Goal: Task Accomplishment & Management: Manage account settings

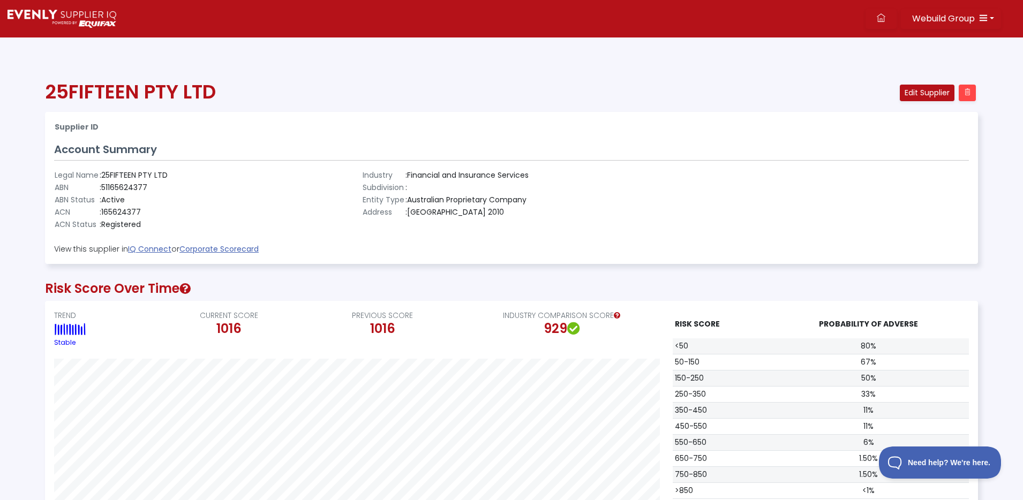
scroll to position [228, 932]
click at [83, 17] on img at bounding box center [61, 19] width 109 height 18
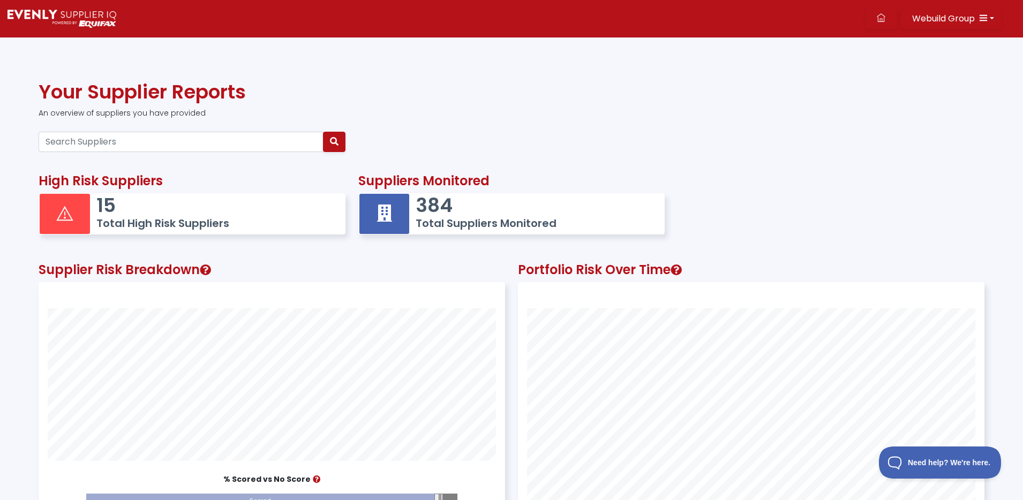
scroll to position [295, 465]
click at [464, 222] on h5 "Total Suppliers Monitored" at bounding box center [534, 223] width 238 height 13
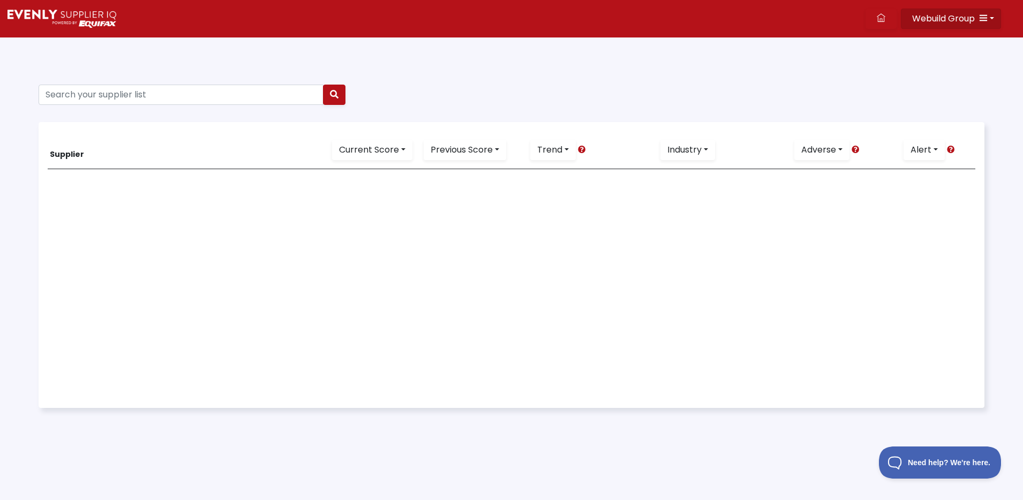
click at [985, 20] on icon "button" at bounding box center [983, 17] width 9 height 9
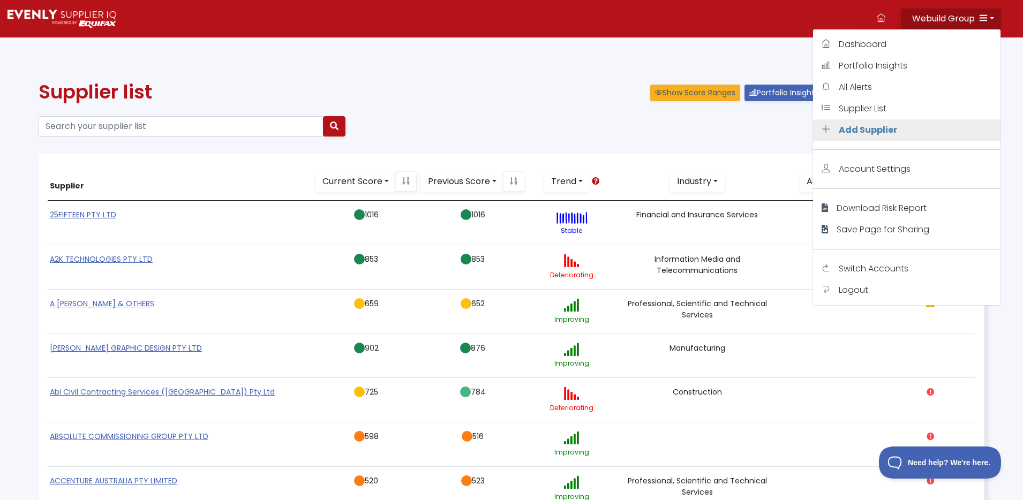
click at [873, 132] on span "Add Supplier" at bounding box center [867, 130] width 58 height 12
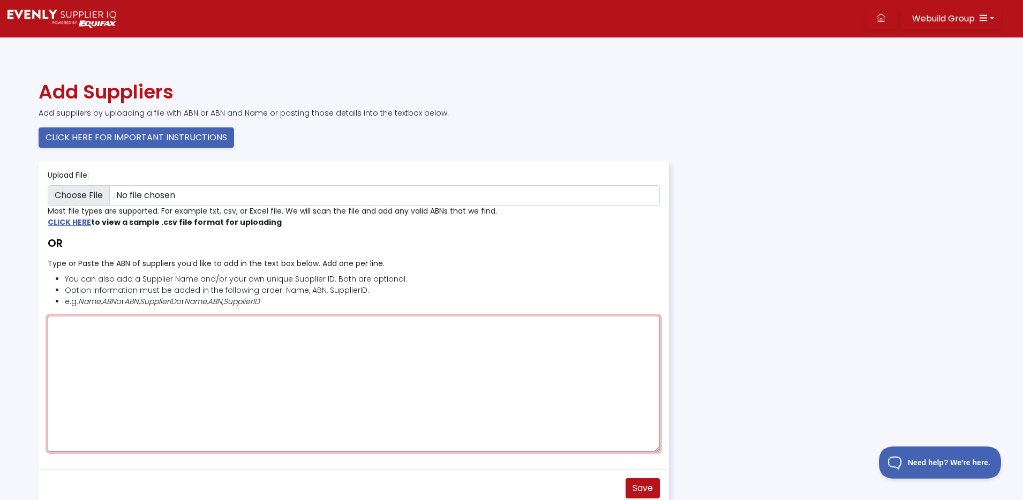
click at [160, 339] on textarea "Type or Paste the ABN of suppliers you’d like to add in the text box below. Add…" at bounding box center [354, 384] width 612 height 136
paste textarea "29833643305"
type textarea "29833643305"
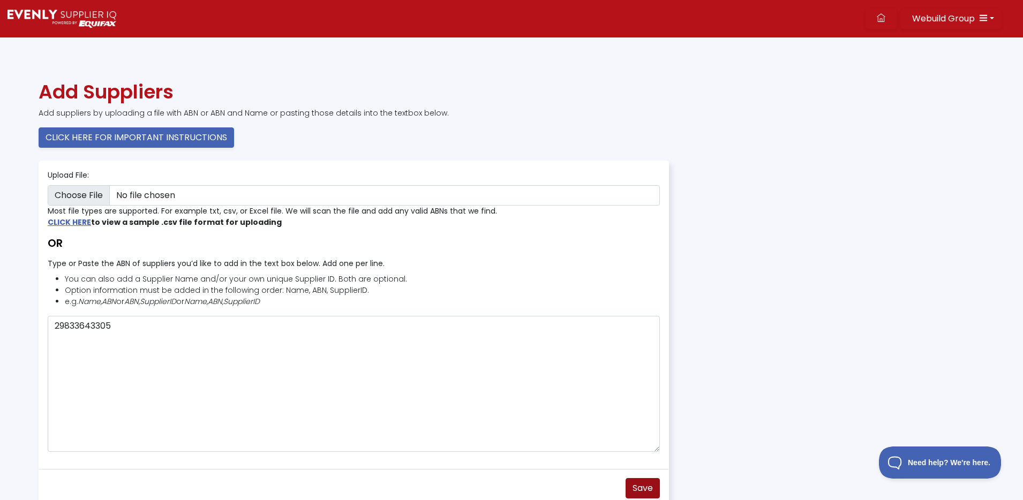
click at [657, 487] on button "Save" at bounding box center [642, 488] width 34 height 20
click at [89, 13] on img at bounding box center [61, 19] width 109 height 18
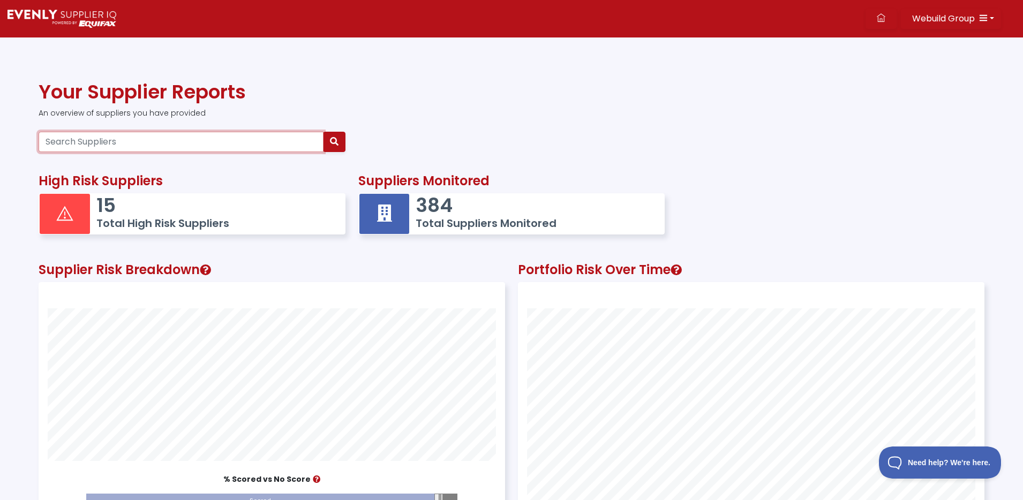
click at [146, 136] on input "Search Suppliers" at bounding box center [181, 142] width 285 height 20
paste input "29833643305"
type input "29833643305"
click at [337, 150] on button "button" at bounding box center [334, 142] width 22 height 20
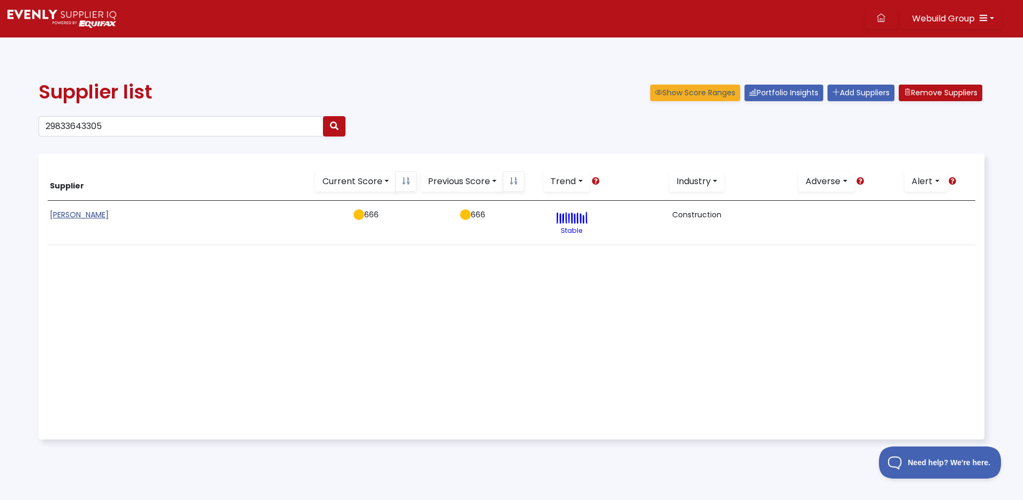
click at [98, 214] on link "SILVANA AZZI HERAS" at bounding box center [79, 214] width 59 height 11
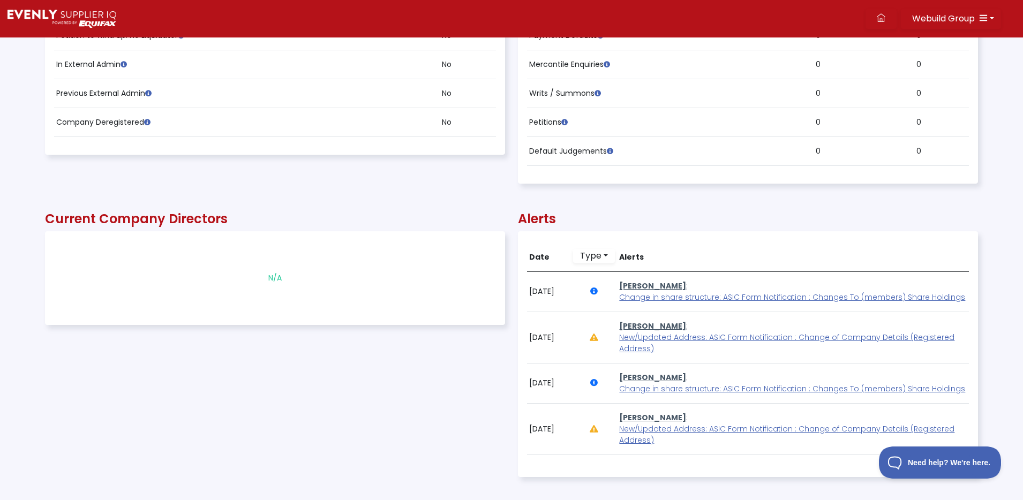
scroll to position [639, 0]
click at [762, 335] on span "New/Updated Address: ASIC Form Notification : Change of Company Details (Regist…" at bounding box center [786, 341] width 335 height 22
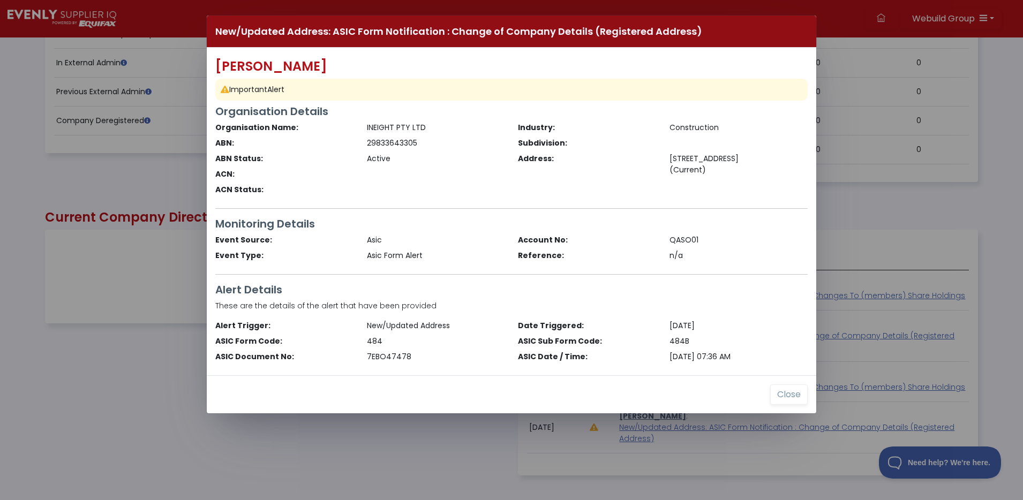
drag, startPoint x: 670, startPoint y: 157, endPoint x: 695, endPoint y: 173, distance: 29.6
click at [697, 172] on div "3/332 ST KILDA RD SOUTHBANK, VIC 3006 (Current)" at bounding box center [739, 164] width 152 height 22
click at [703, 154] on div "3/332 ST KILDA RD SOUTHBANK, VIC 3006 (Current)" at bounding box center [739, 164] width 152 height 22
drag, startPoint x: 670, startPoint y: 157, endPoint x: 699, endPoint y: 165, distance: 30.0
click at [699, 163] on div "3/332 ST KILDA RD SOUTHBANK, VIC 3006 (Current)" at bounding box center [739, 164] width 152 height 22
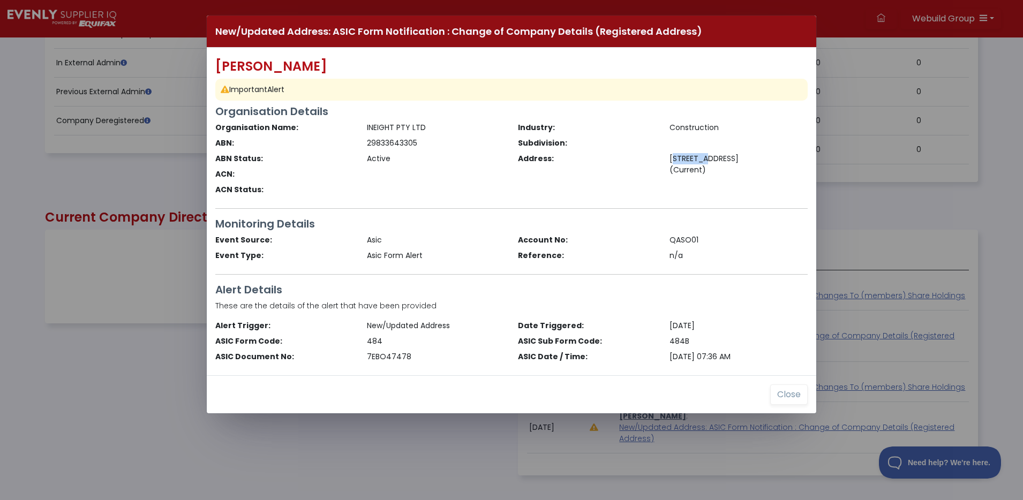
copy div "3/332 ST"
click at [717, 165] on div "3/332 ST KILDA RD SOUTHBANK, VIC 3006 (Current)" at bounding box center [739, 164] width 152 height 22
drag, startPoint x: 698, startPoint y: 168, endPoint x: 670, endPoint y: 160, distance: 28.8
click at [665, 161] on div "3/332 ST KILDA RD SOUTHBANK, VIC 3006 (Current)" at bounding box center [739, 164] width 152 height 22
copy div "3/332 ST KILDA RD SOUTHBANK, VIC 3006"
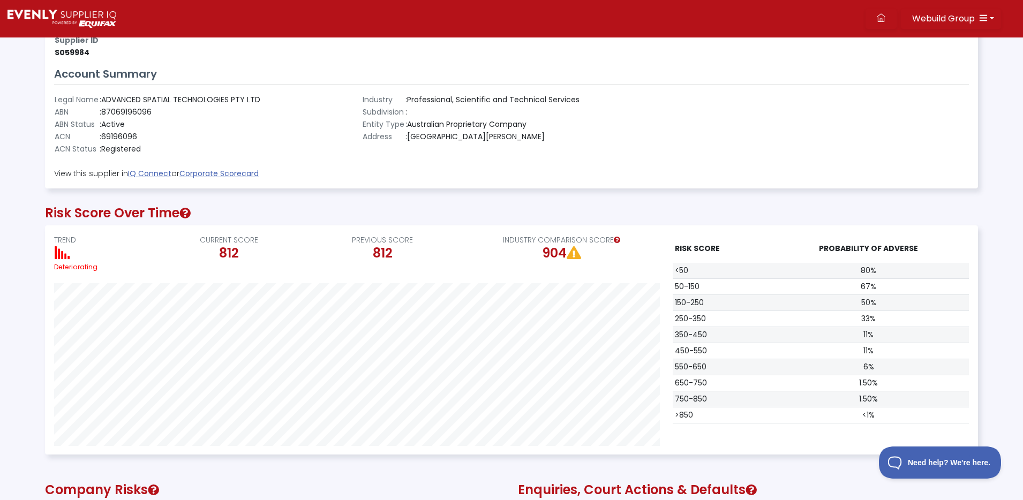
scroll to position [85, 0]
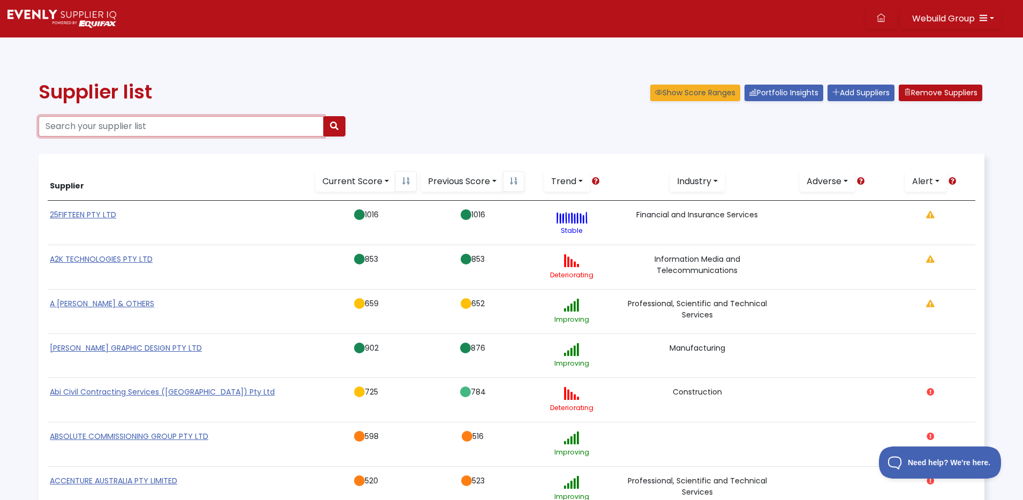
click at [145, 133] on input "Search your supplier list" at bounding box center [181, 126] width 285 height 20
paste input "[STREET_ADDRESS]"
type input "[STREET_ADDRESS]"
type input "house of [PERSON_NAME]"
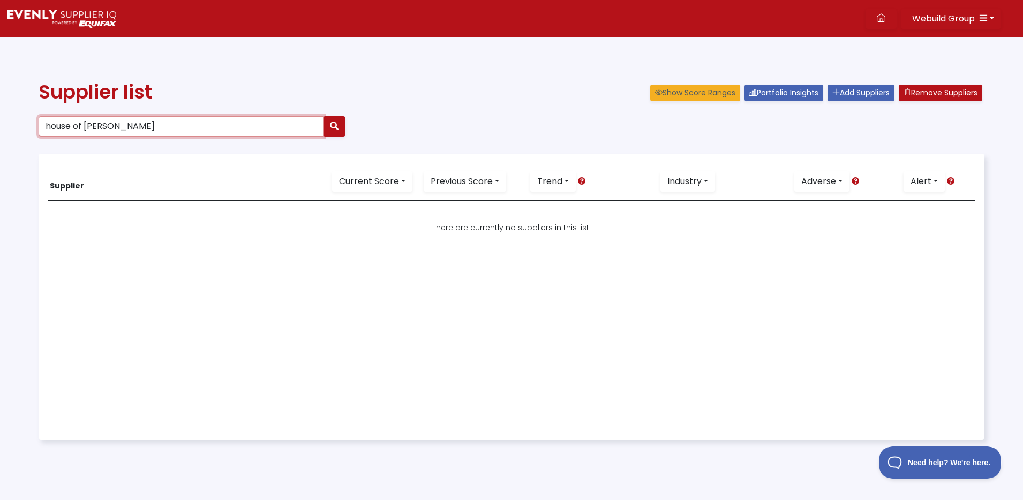
drag, startPoint x: 75, startPoint y: 120, endPoint x: -5, endPoint y: 114, distance: 80.0
click at [0, 114] on html "Webuild Group Dashboard Portfolio Insights All Alerts Supplier List Add Supplie…" at bounding box center [511, 279] width 1023 height 558
type input "silvana azzi heras"
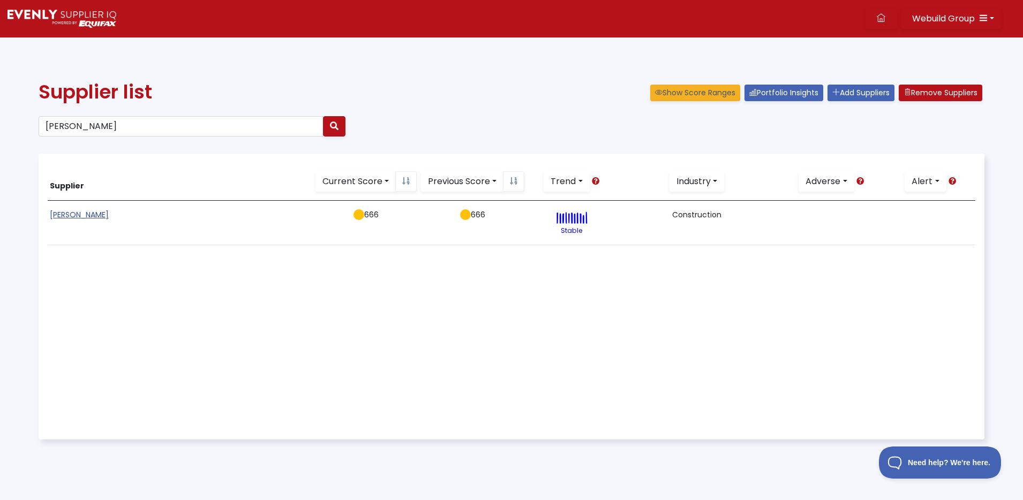
click at [83, 216] on link "SILVANA AZZI HERAS" at bounding box center [79, 214] width 59 height 11
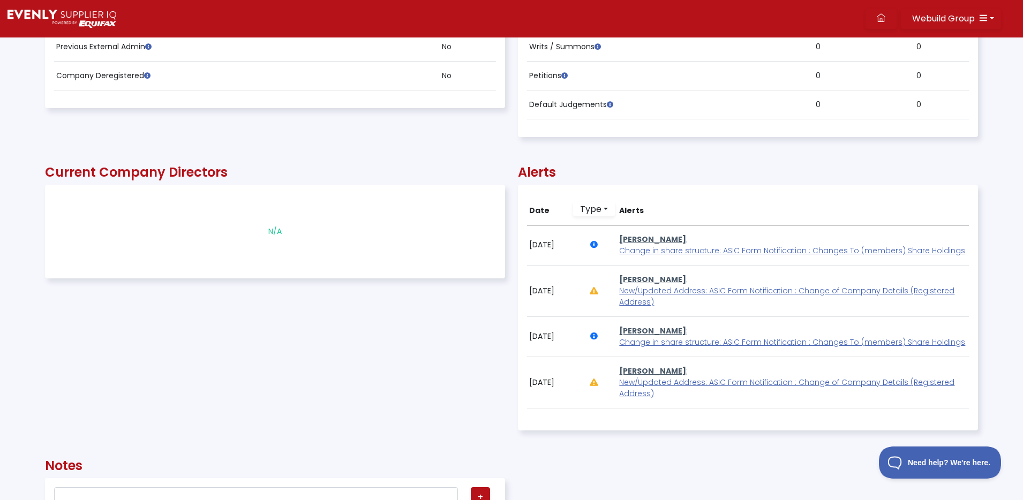
scroll to position [686, 0]
click at [654, 235] on link "SILVANA AZZI HERAS" at bounding box center [652, 237] width 67 height 11
click at [693, 250] on span "Change in share structure: ASIC Form Notification : Changes To (members) Share …" at bounding box center [792, 249] width 346 height 11
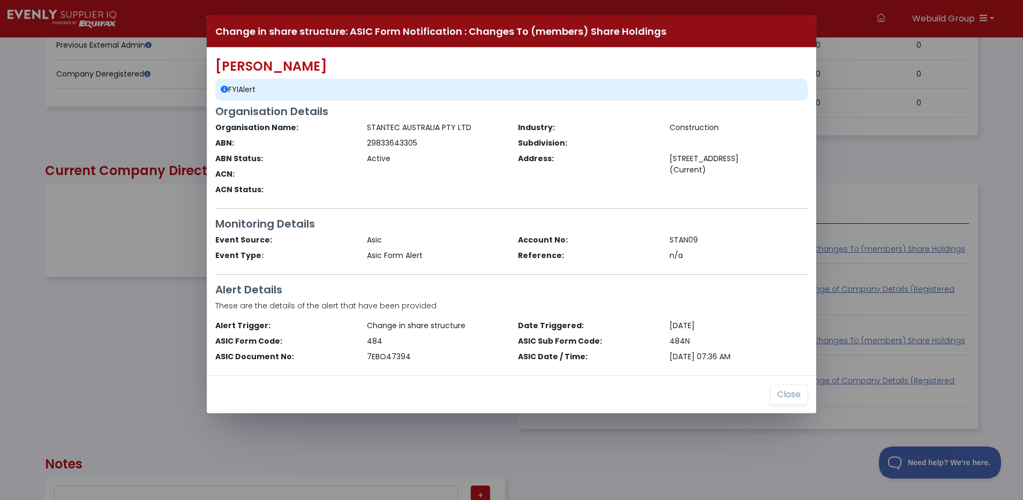
drag, startPoint x: 367, startPoint y: 128, endPoint x: 484, endPoint y: 126, distance: 117.3
click at [486, 126] on div "STANTEC AUSTRALIA PTY LTD" at bounding box center [436, 127] width 152 height 11
copy div "STANTEC AUSTRALIA PTY LTD"
click at [791, 396] on button "Close" at bounding box center [788, 394] width 37 height 20
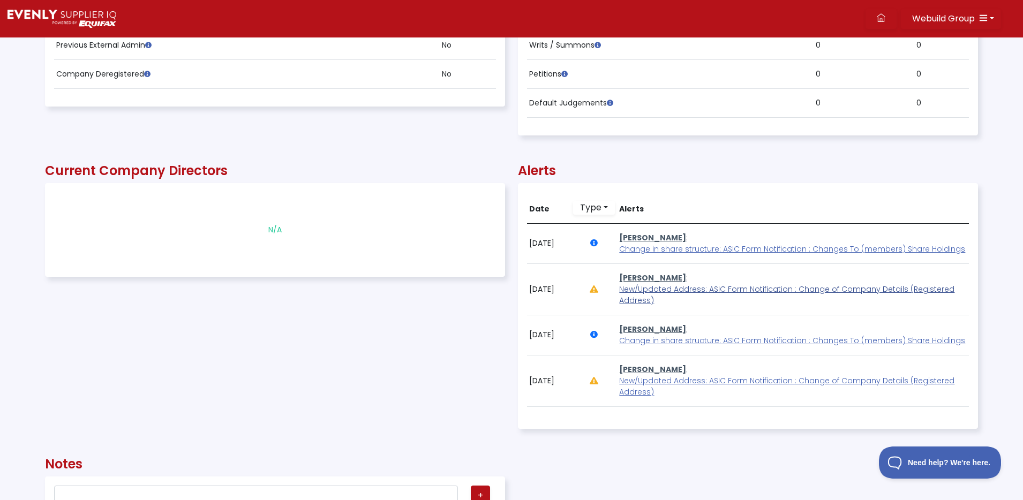
click at [695, 288] on span "New/Updated Address: ASIC Form Notification : Change of Company Details (Regist…" at bounding box center [786, 295] width 335 height 22
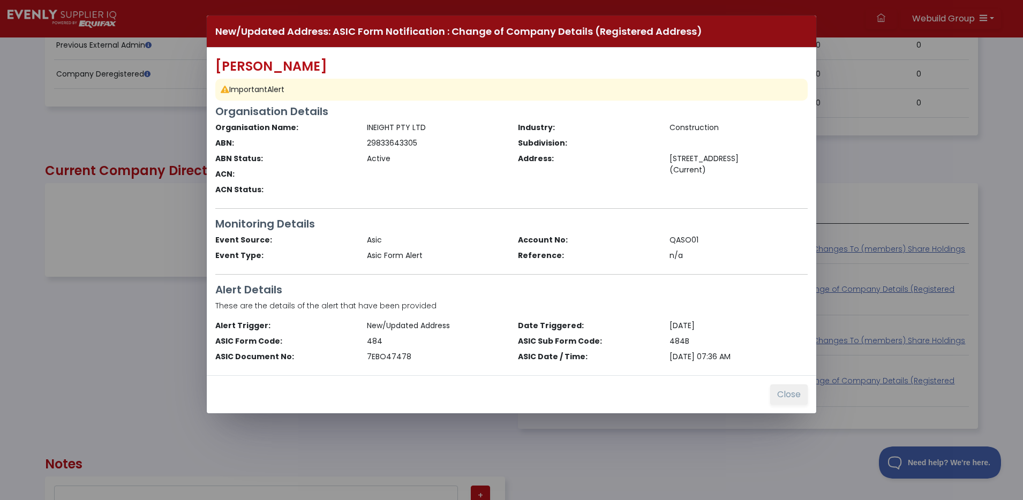
click at [792, 395] on button "Close" at bounding box center [788, 394] width 37 height 20
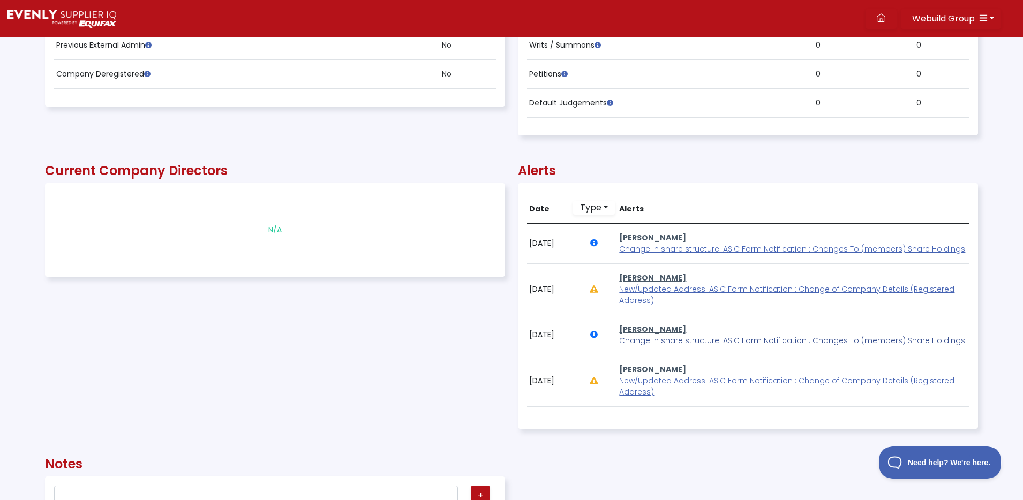
click at [739, 338] on span "Change in share structure: ASIC Form Notification : Changes To (members) Share …" at bounding box center [792, 340] width 346 height 11
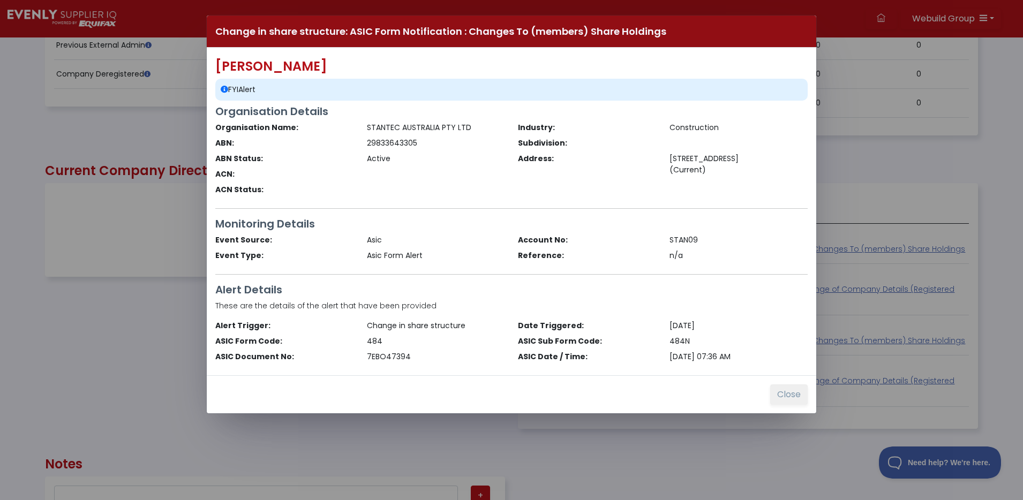
click at [778, 395] on button "Close" at bounding box center [788, 394] width 37 height 20
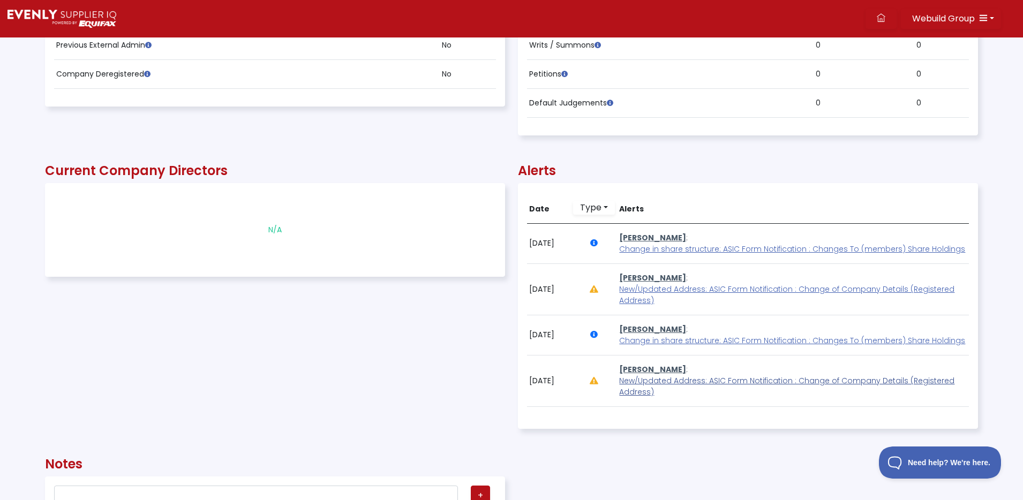
click at [784, 380] on span "New/Updated Address: ASIC Form Notification : Change of Company Details (Regist…" at bounding box center [786, 386] width 335 height 22
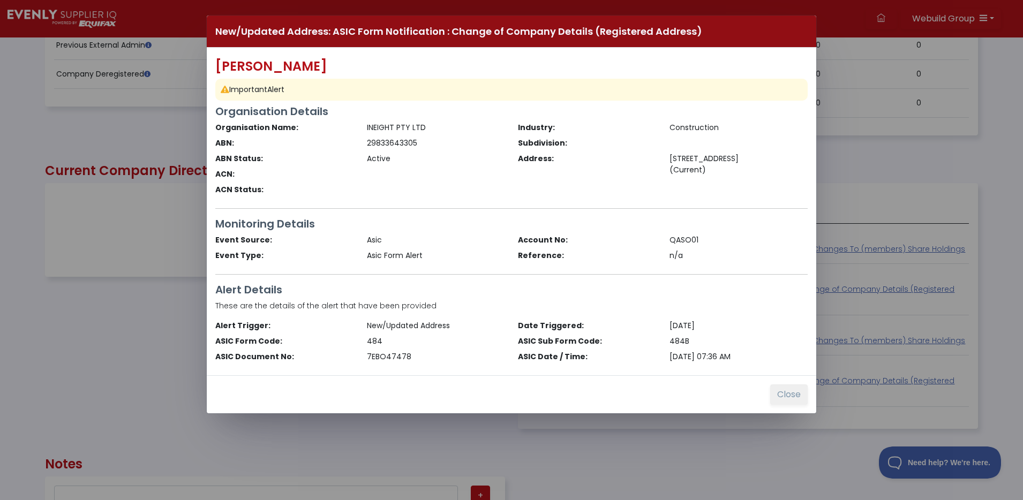
click at [782, 393] on button "Close" at bounding box center [788, 394] width 37 height 20
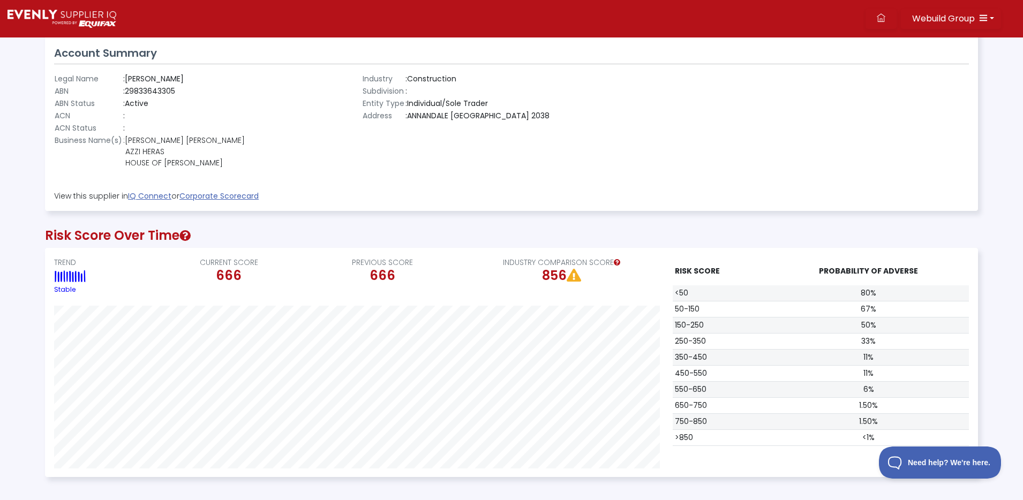
scroll to position [0, 0]
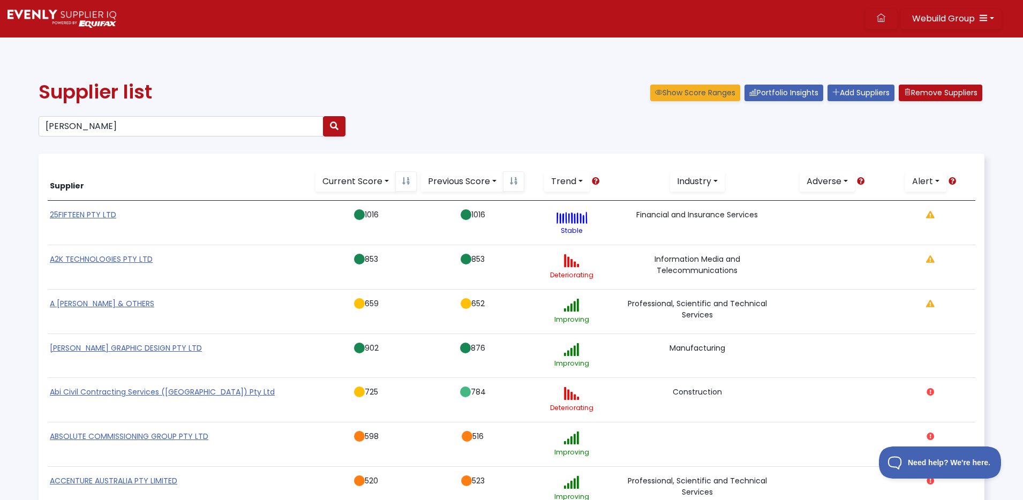
click at [117, 255] on link "A2K TECHNOLOGIES PTY LTD" at bounding box center [101, 259] width 103 height 11
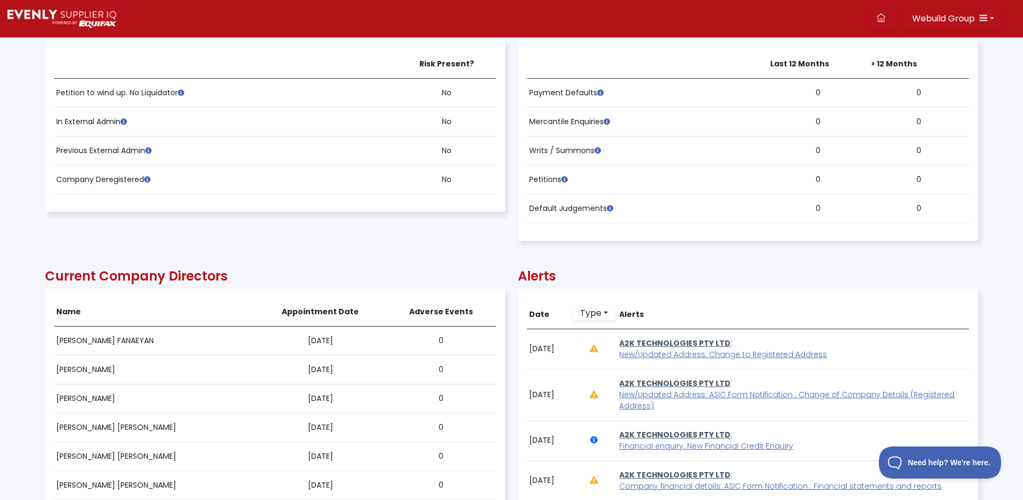
scroll to position [549, 0]
click at [684, 354] on span "New/Updated Address: Change to Registered Address" at bounding box center [723, 354] width 208 height 11
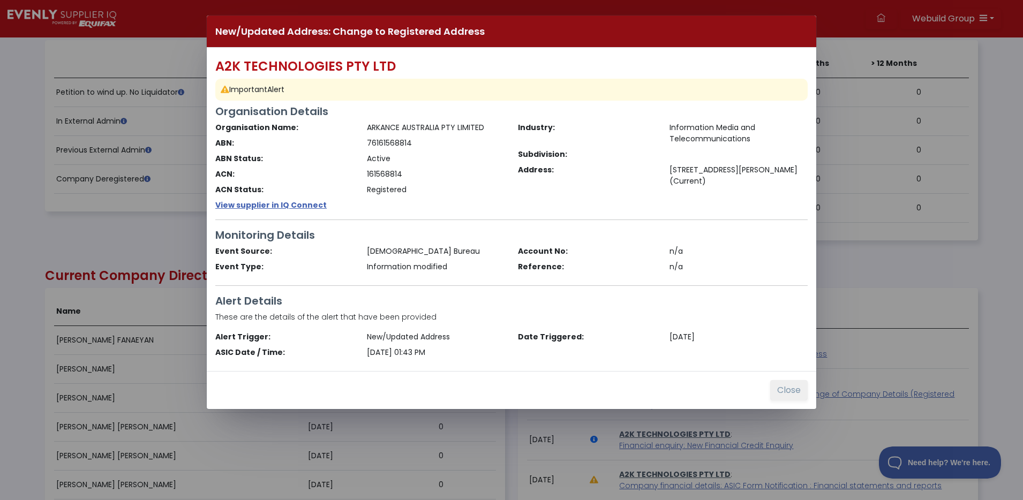
click at [782, 389] on button "Close" at bounding box center [788, 390] width 37 height 20
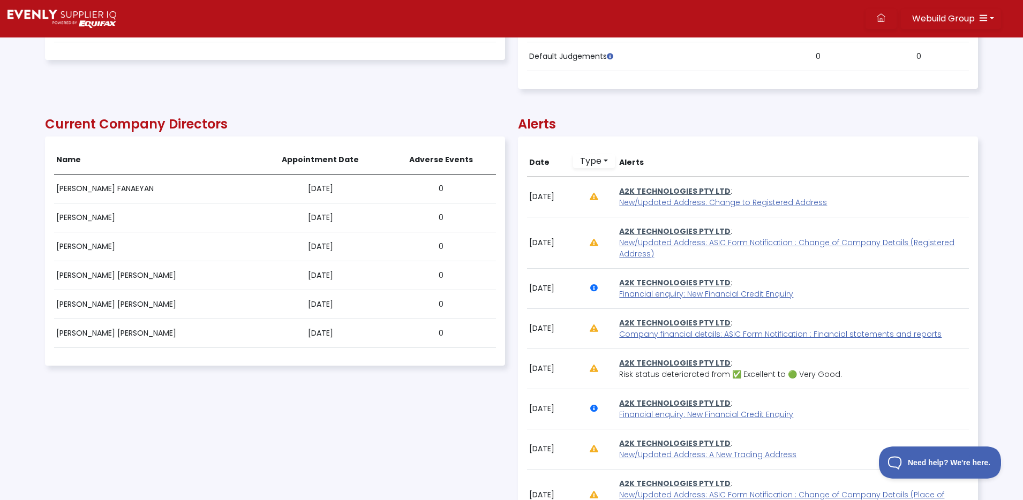
scroll to position [709, 0]
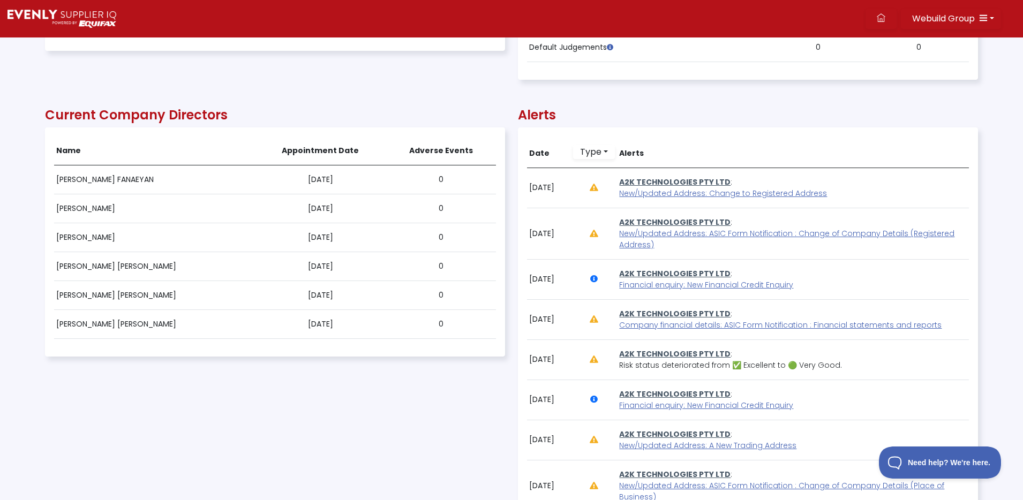
click at [672, 353] on link "A2K TECHNOLOGIES PTY LTD" at bounding box center [674, 354] width 111 height 11
click at [683, 392] on link "A2K TECHNOLOGIES PTY LTD" at bounding box center [674, 394] width 111 height 11
click at [703, 403] on span "Financial enquiry: New Financial Credit Enquiry" at bounding box center [706, 405] width 174 height 11
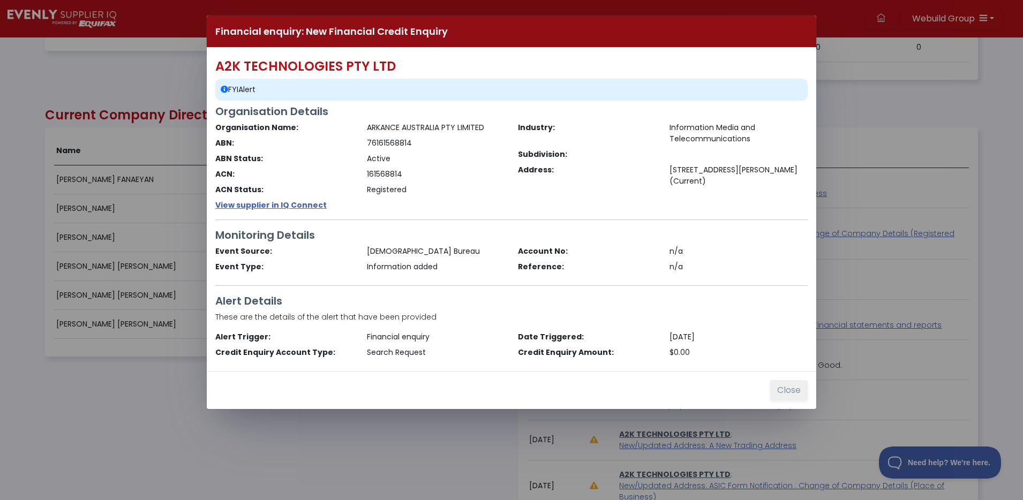
click at [784, 393] on button "Close" at bounding box center [788, 390] width 37 height 20
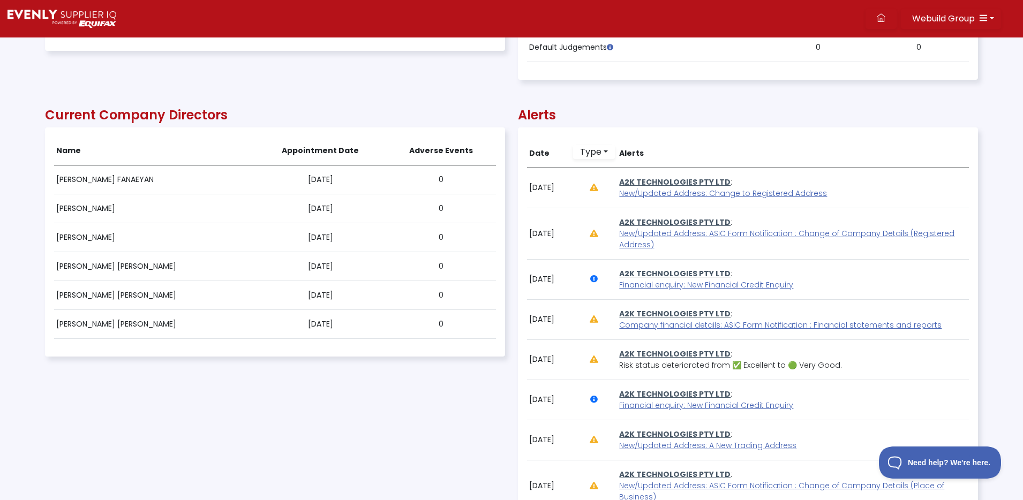
click at [705, 278] on link "A2K TECHNOLOGIES PTY LTD" at bounding box center [674, 273] width 111 height 11
click at [704, 285] on span "Financial enquiry: New Financial Credit Enquiry" at bounding box center [706, 284] width 174 height 11
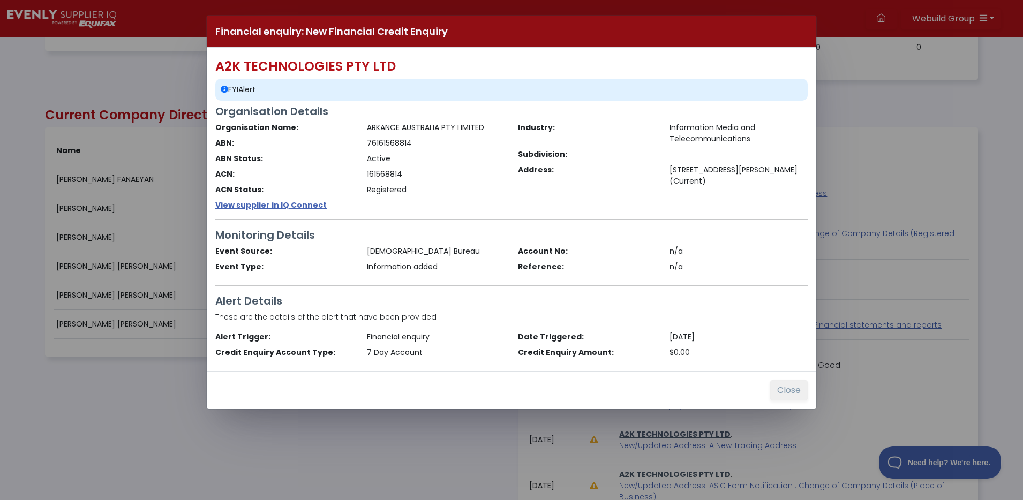
click at [793, 395] on button "Close" at bounding box center [788, 390] width 37 height 20
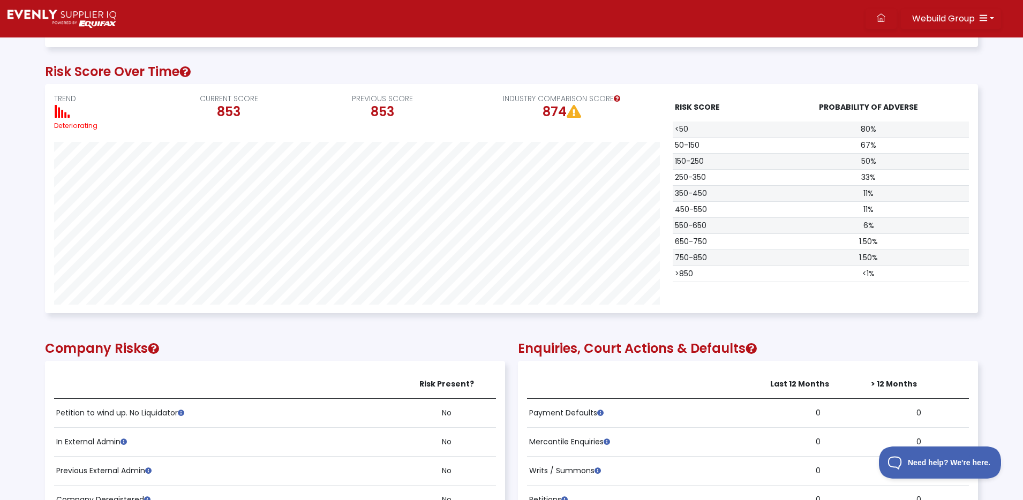
scroll to position [0, 0]
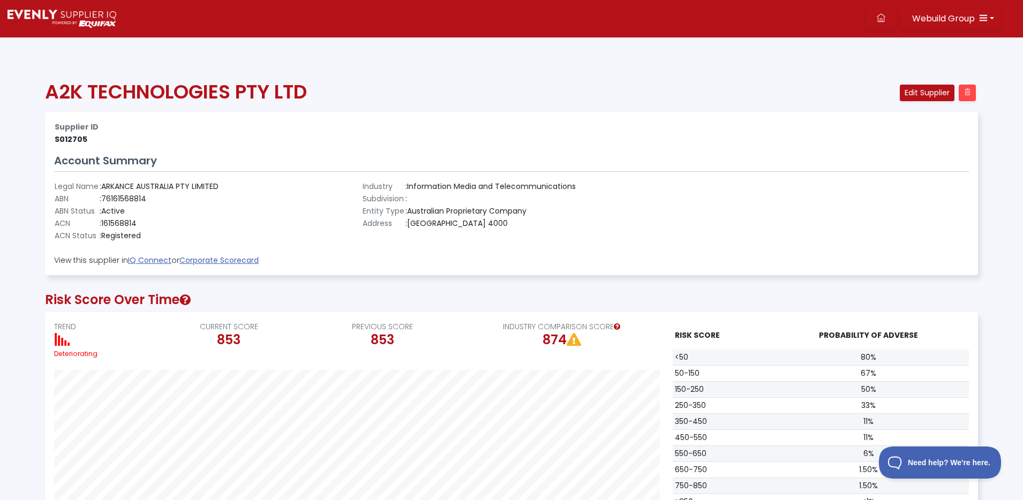
click at [42, 0] on div at bounding box center [63, 18] width 127 height 37
click at [44, 13] on img at bounding box center [61, 19] width 109 height 18
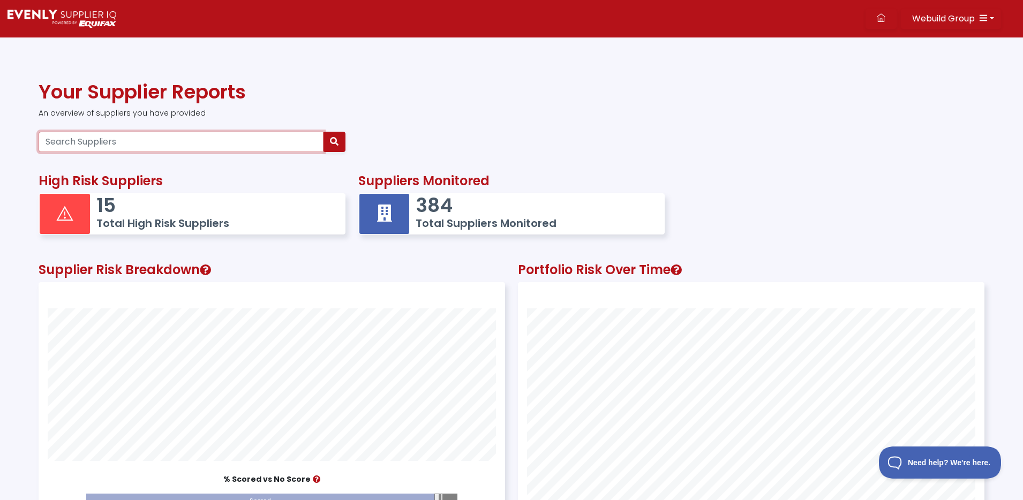
scroll to position [295, 465]
click at [105, 143] on input "Search Suppliers" at bounding box center [181, 142] width 285 height 20
type input "h"
type input "silvana azzi hears"
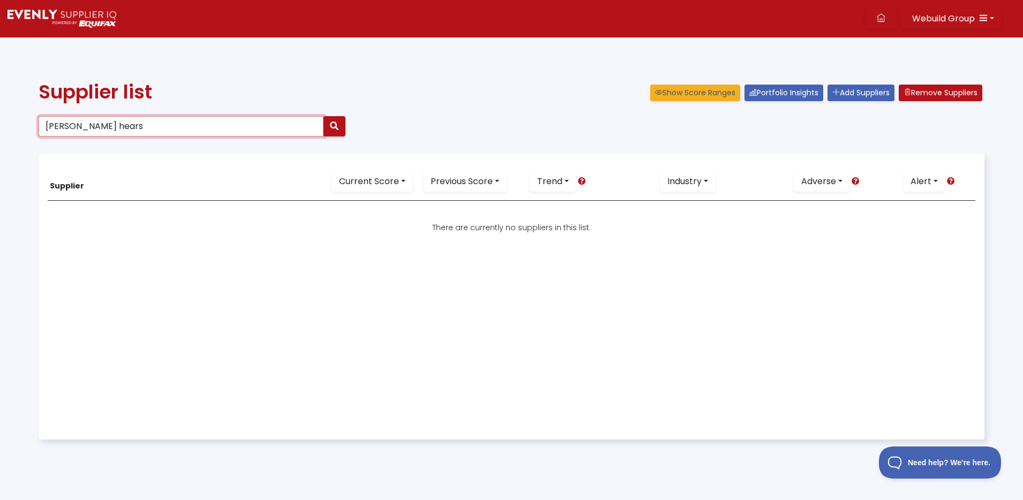
click at [102, 126] on input "silvana azzi hears" at bounding box center [181, 126] width 285 height 20
type input "silvana azzi"
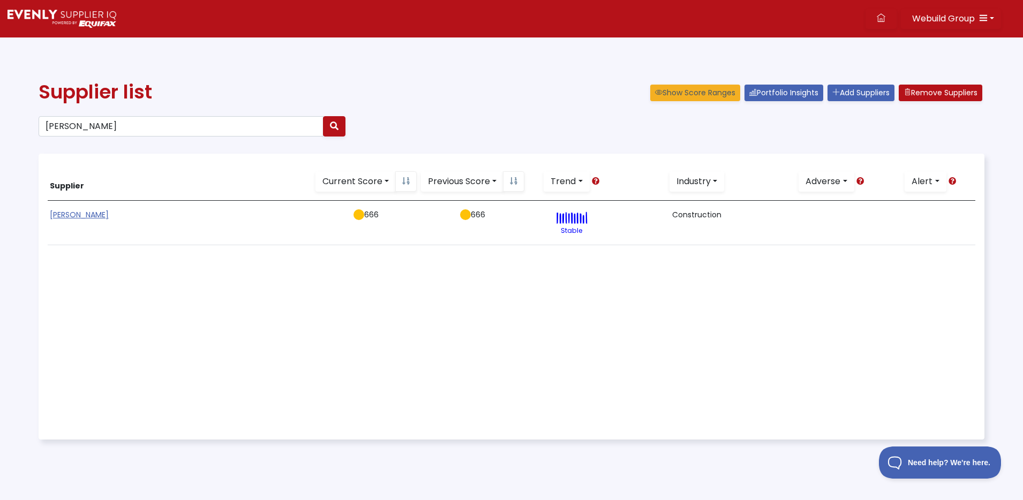
click at [84, 213] on link "SILVANA AZZI HERAS" at bounding box center [79, 214] width 59 height 11
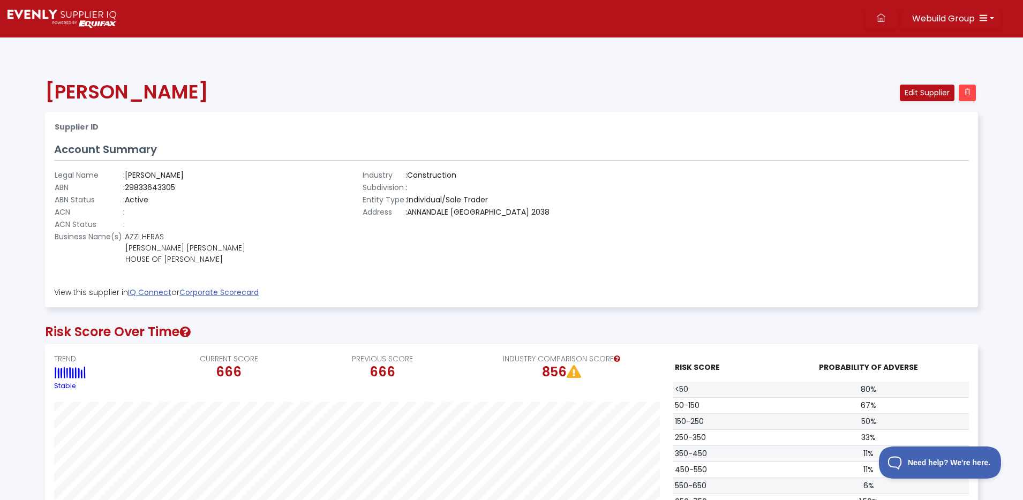
scroll to position [228, 932]
click at [159, 187] on td ": 29833643305" at bounding box center [184, 187] width 123 height 12
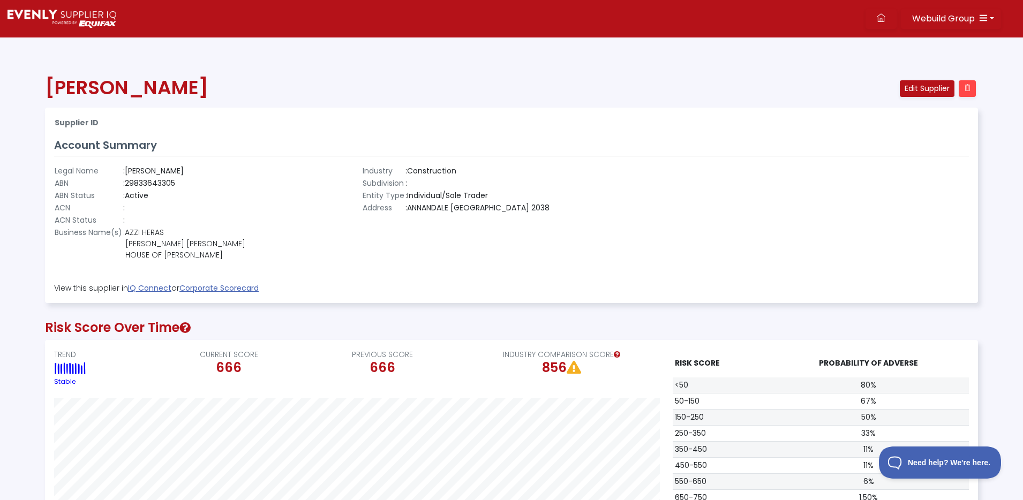
scroll to position [3, 0]
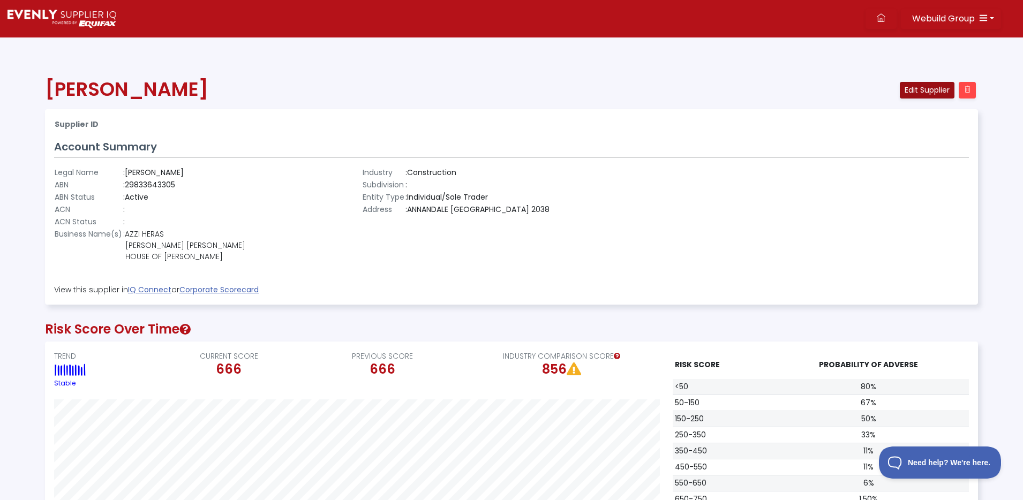
click at [926, 88] on button "Edit Supplier" at bounding box center [926, 90] width 55 height 17
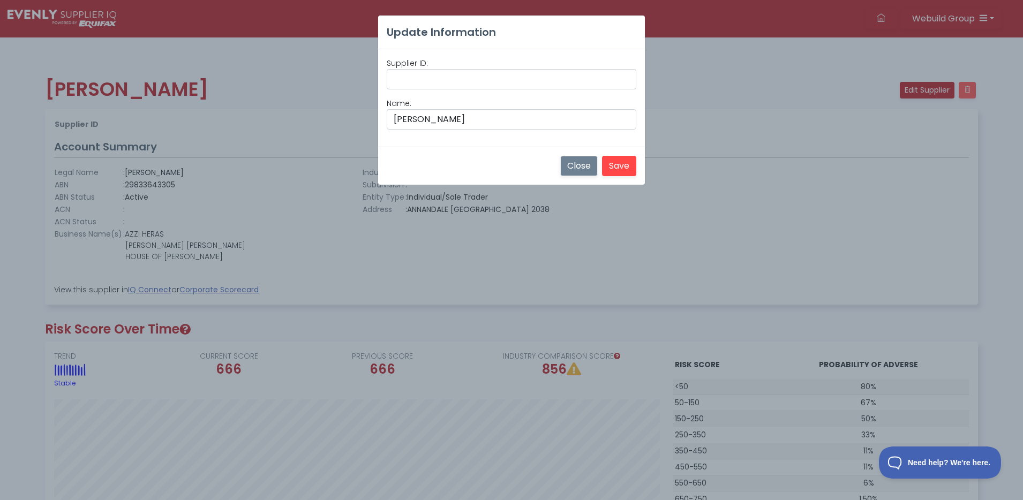
drag, startPoint x: 585, startPoint y: 168, endPoint x: 579, endPoint y: 169, distance: 6.5
click at [585, 168] on button "Close" at bounding box center [578, 166] width 37 height 20
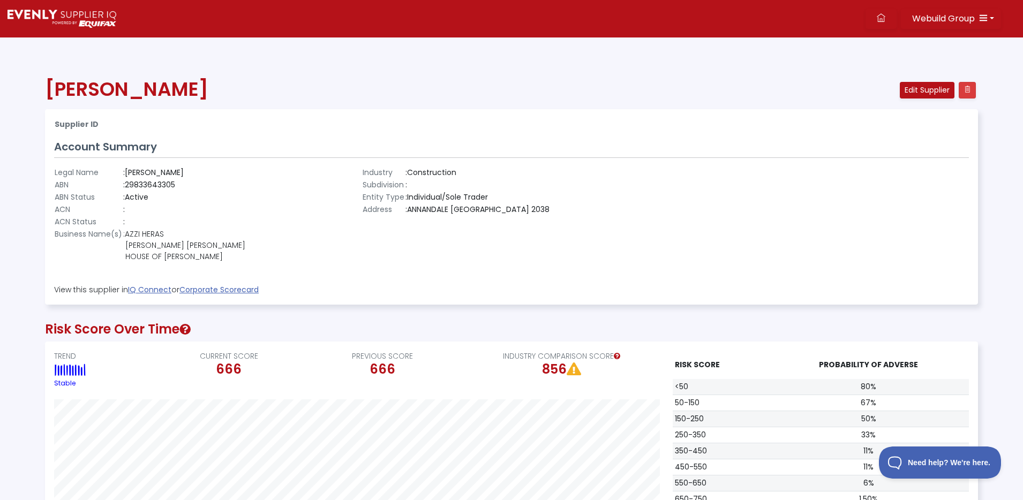
click at [971, 92] on button at bounding box center [966, 90] width 17 height 17
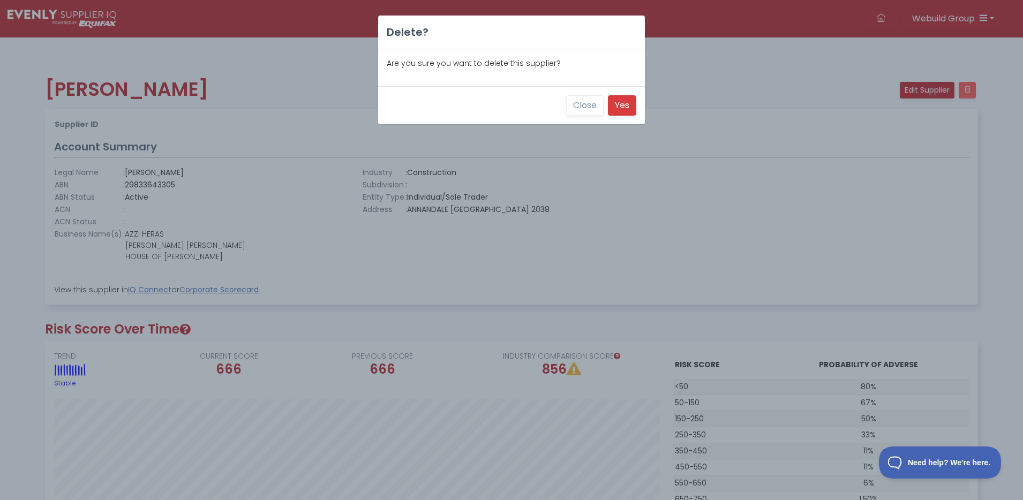
click at [633, 104] on button "Yes" at bounding box center [622, 105] width 28 height 20
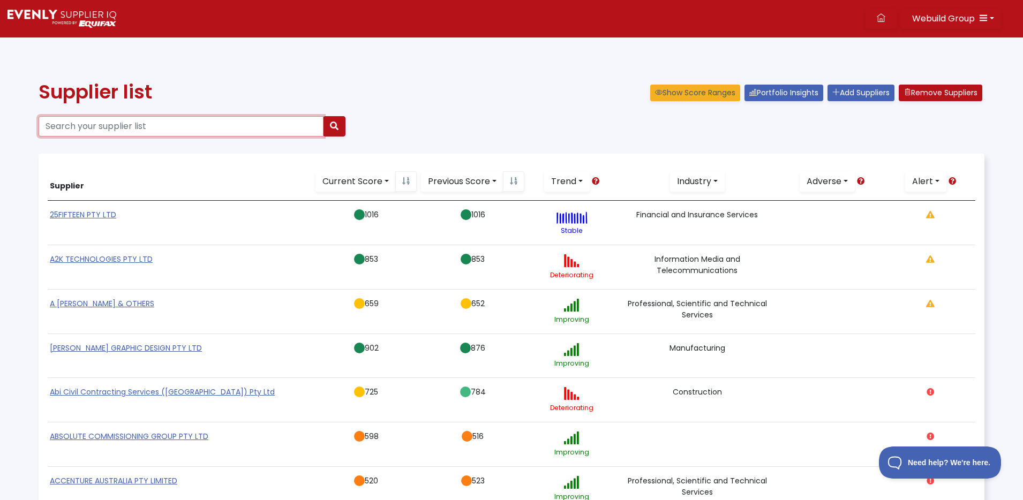
click at [148, 122] on input "Search your supplier list" at bounding box center [181, 126] width 285 height 20
type input "evenly pty ltd"
